Goal: Information Seeking & Learning: Find specific fact

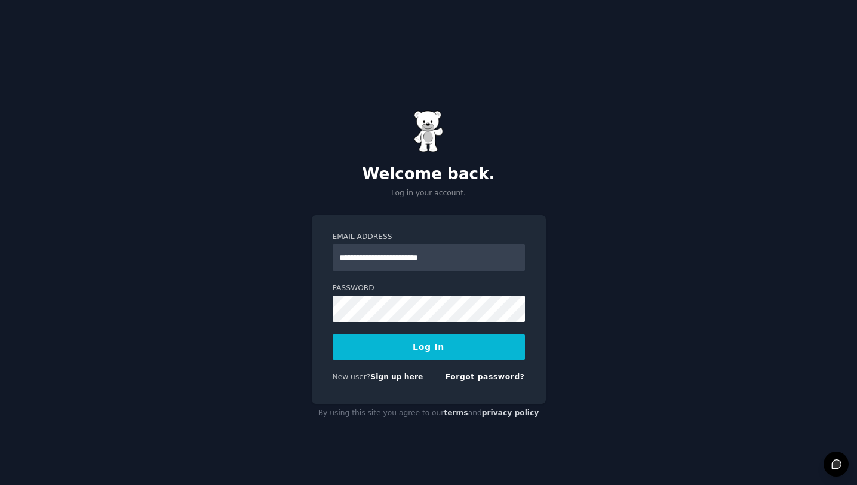
type input "**********"
click at [374, 344] on button "Log In" at bounding box center [429, 346] width 192 height 25
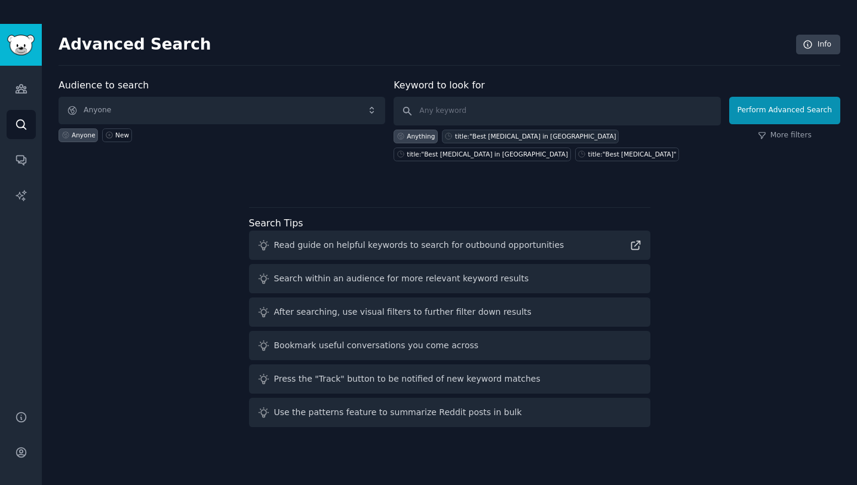
click at [500, 140] on div "title:"Best [MEDICAL_DATA] in [GEOGRAPHIC_DATA]" at bounding box center [530, 137] width 177 height 14
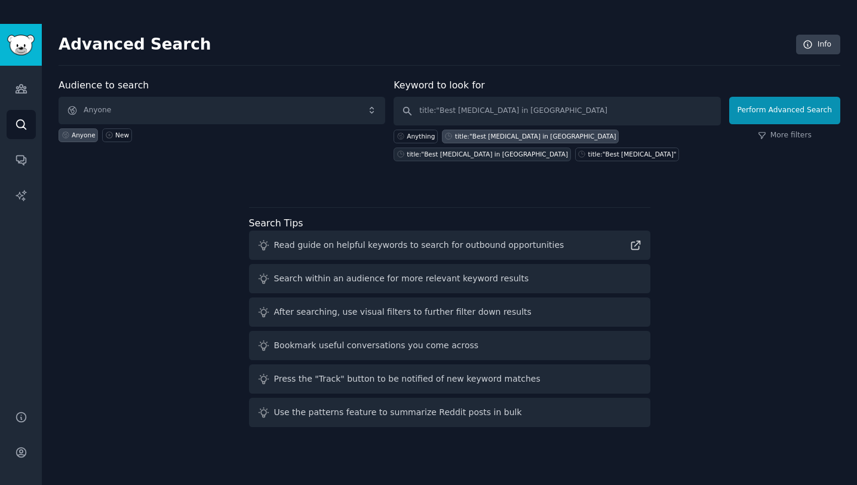
click at [568, 150] on div "title:"Best [MEDICAL_DATA] in [GEOGRAPHIC_DATA]" at bounding box center [487, 154] width 161 height 8
type input "title:"Best [MEDICAL_DATA] in [GEOGRAPHIC_DATA]"
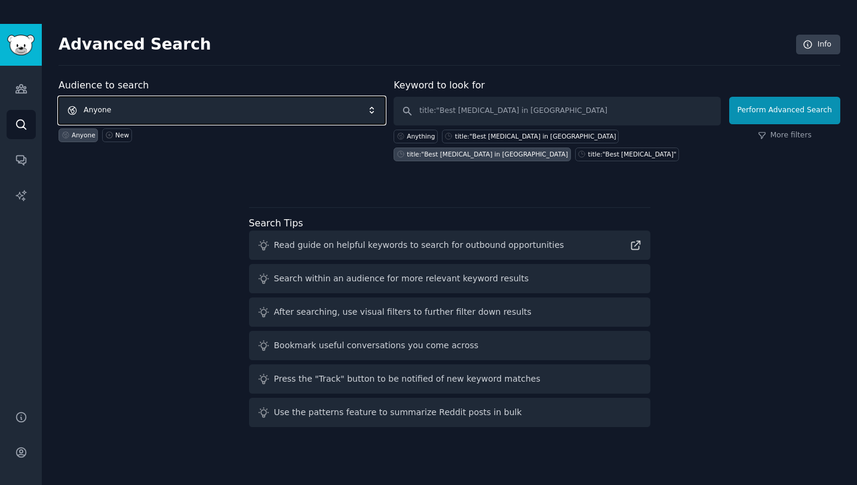
click at [187, 113] on span "Anyone" at bounding box center [222, 110] width 327 height 27
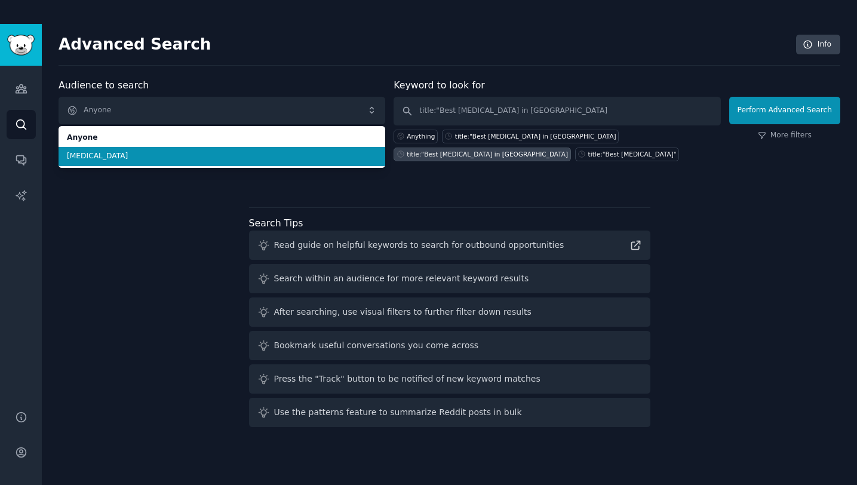
click at [173, 151] on span "[MEDICAL_DATA]" at bounding box center [222, 156] width 310 height 11
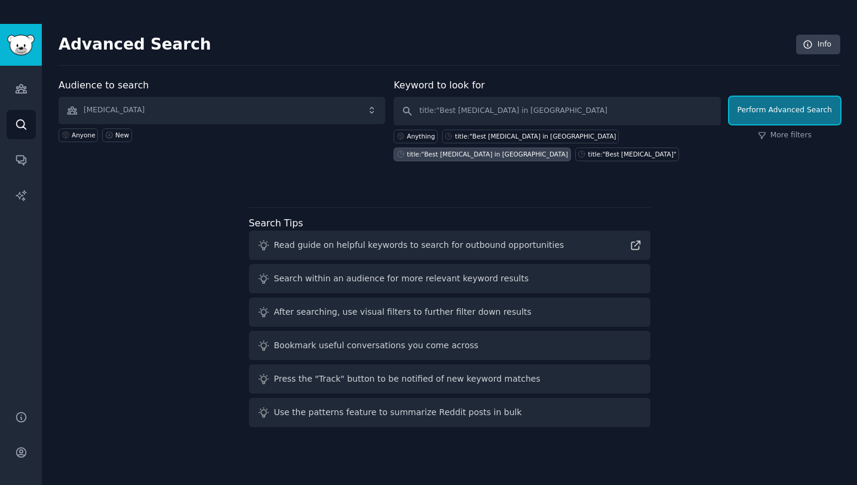
click at [785, 109] on button "Perform Advanced Search" at bounding box center [784, 110] width 111 height 27
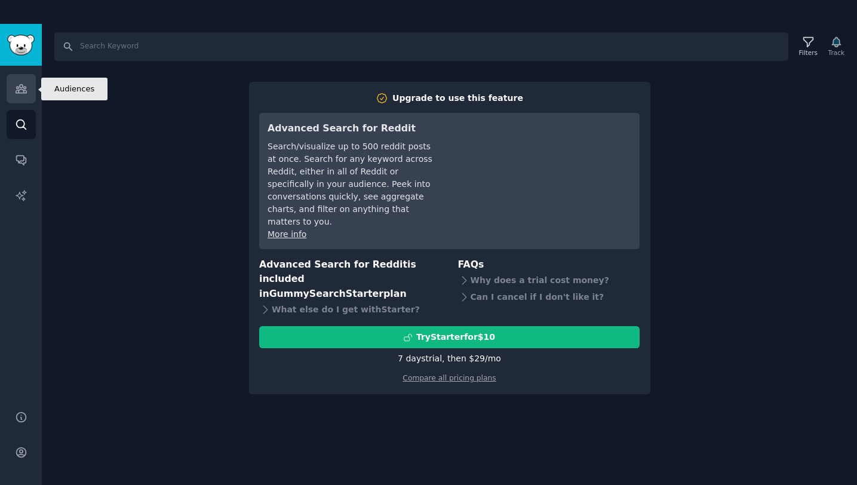
click at [23, 88] on icon "Sidebar" at bounding box center [21, 89] width 11 height 8
